Goal: Answer question/provide support

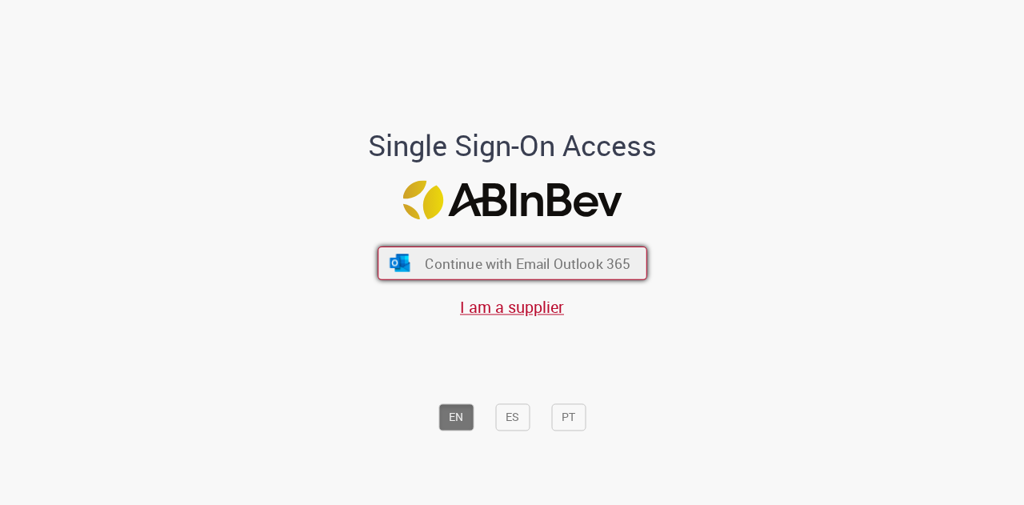
click at [476, 270] on span "Continue with Email Outlook 365" at bounding box center [528, 263] width 206 height 18
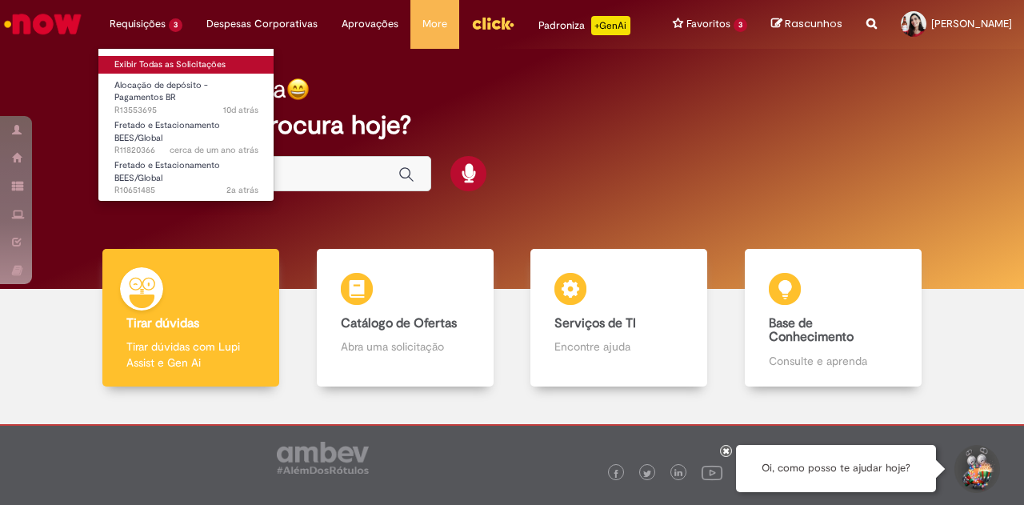
click at [152, 66] on link "Exibir Todas as Solicitações" at bounding box center [186, 65] width 176 height 18
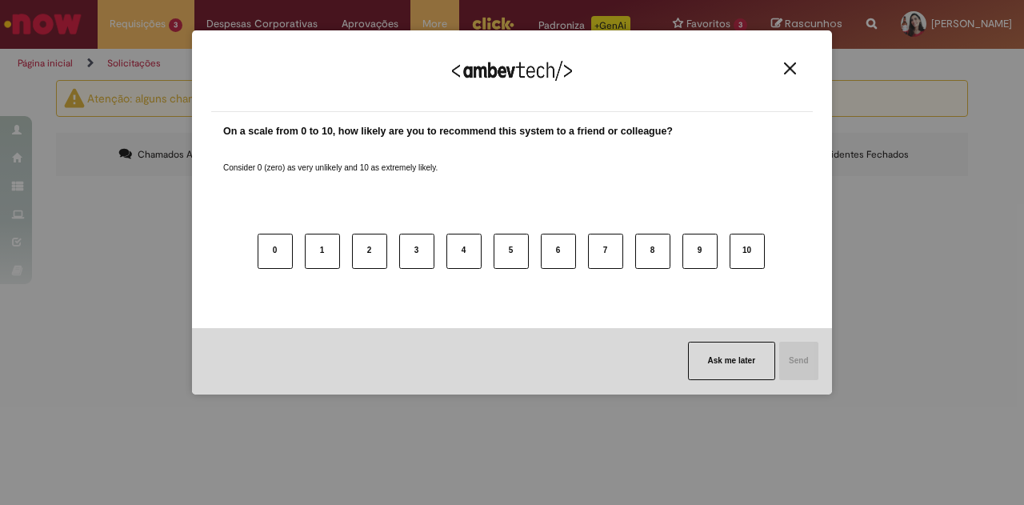
click at [788, 66] on img "Close" at bounding box center [790, 68] width 12 height 12
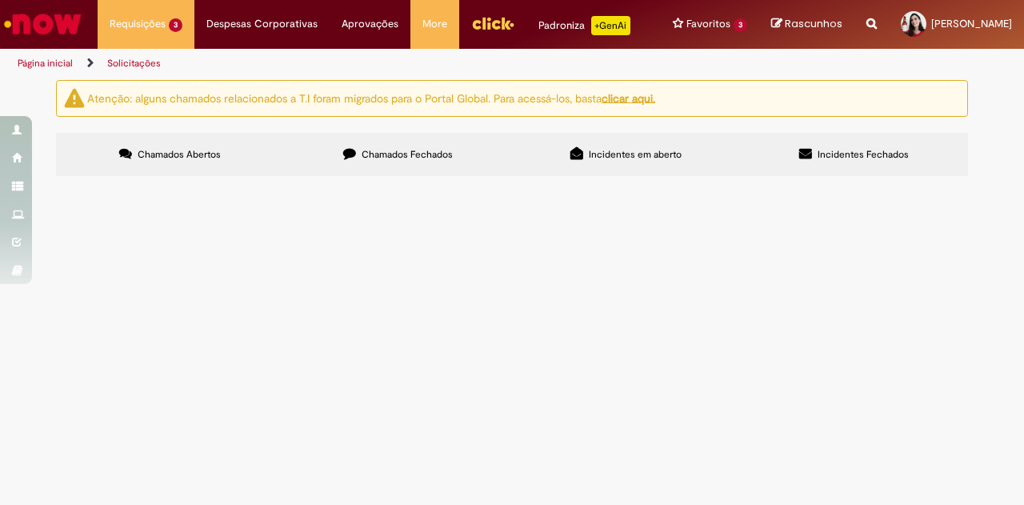
click at [0, 0] on span "Ao colocar o cartão corporativo como padrão na minha carteira digital, automati…" at bounding box center [0, 0] width 0 height 0
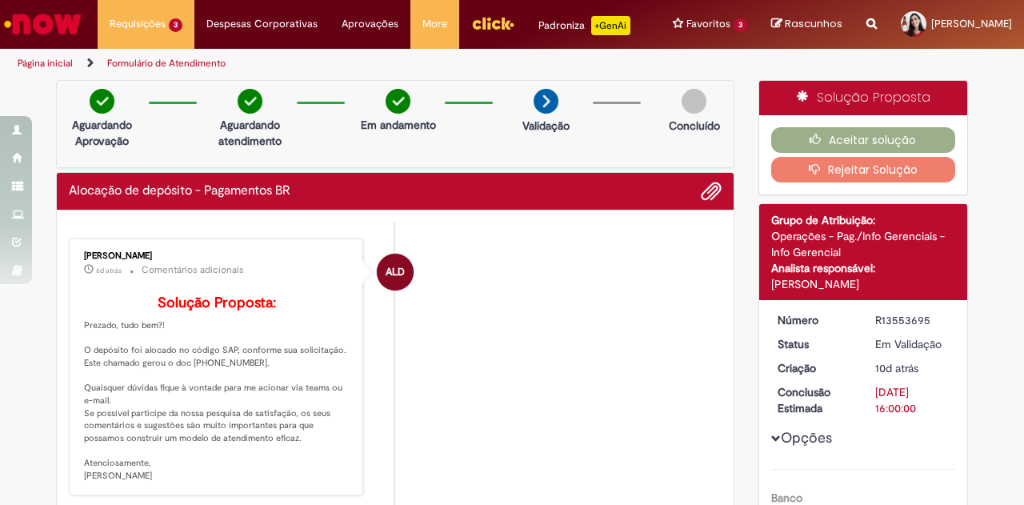
click at [435, 385] on li "ALD [PERSON_NAME] 6d atrás 6 dias atrás Comentários adicionais Solução Proposta…" at bounding box center [395, 366] width 653 height 257
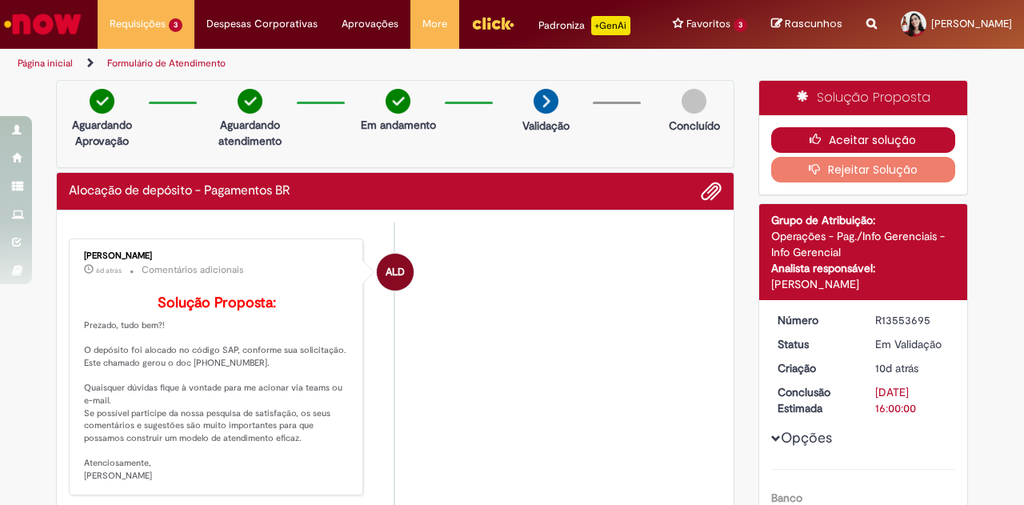
click at [822, 153] on button "Aceitar solução" at bounding box center [863, 140] width 185 height 26
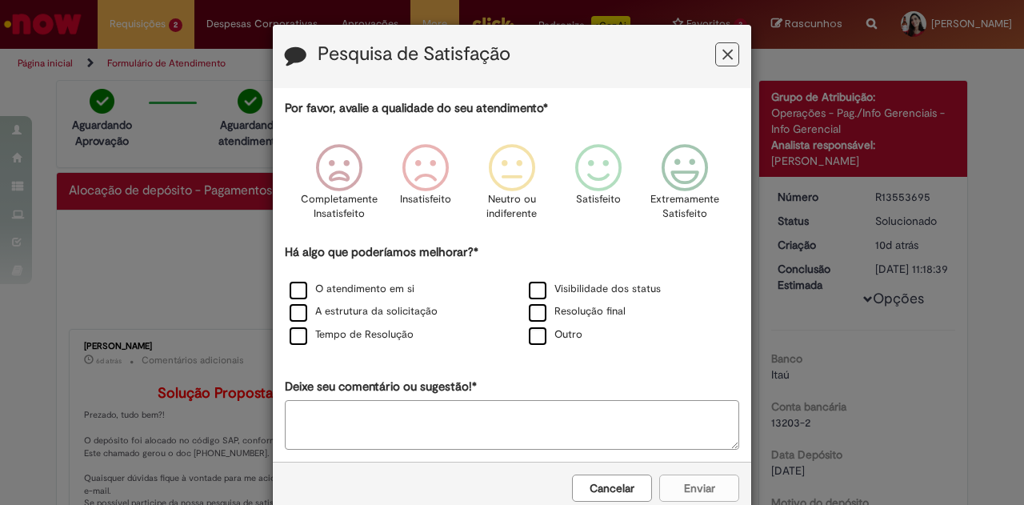
click at [724, 62] on button "Feedback" at bounding box center [727, 54] width 24 height 24
